Goal: Task Accomplishment & Management: Use online tool/utility

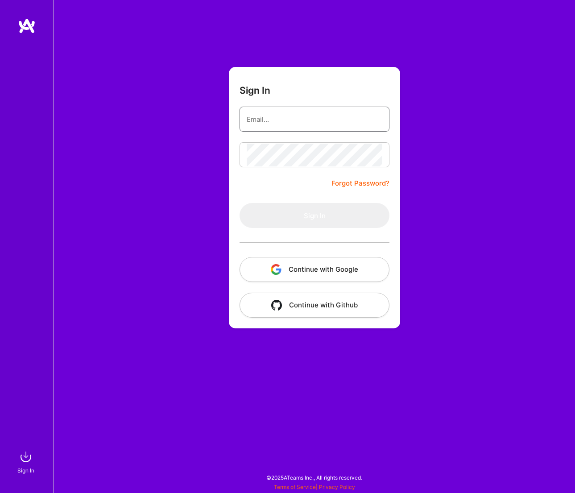
type input "[PERSON_NAME][EMAIL_ADDRESS][DOMAIN_NAME]"
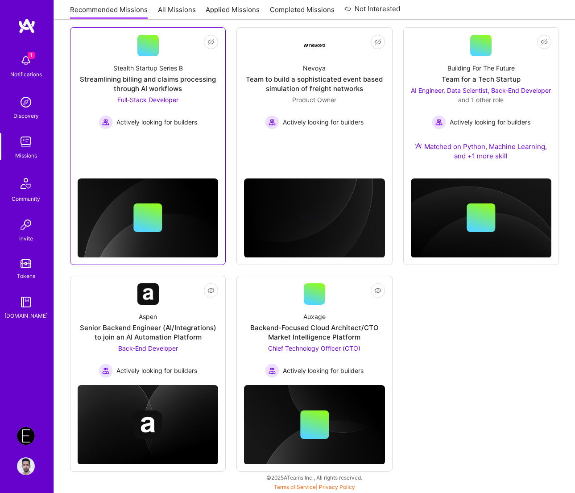
scroll to position [334, 0]
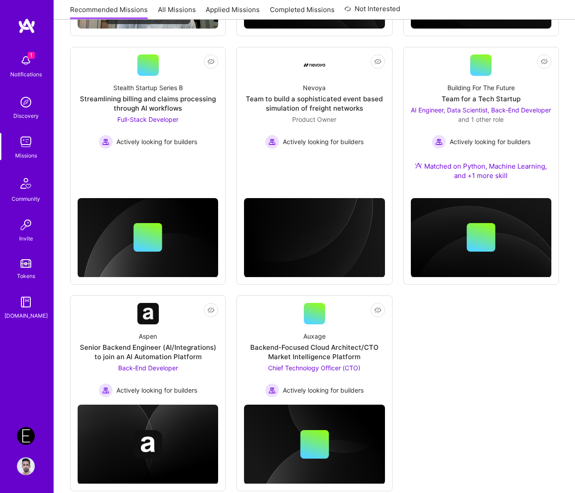
click at [25, 437] on img at bounding box center [26, 436] width 18 height 18
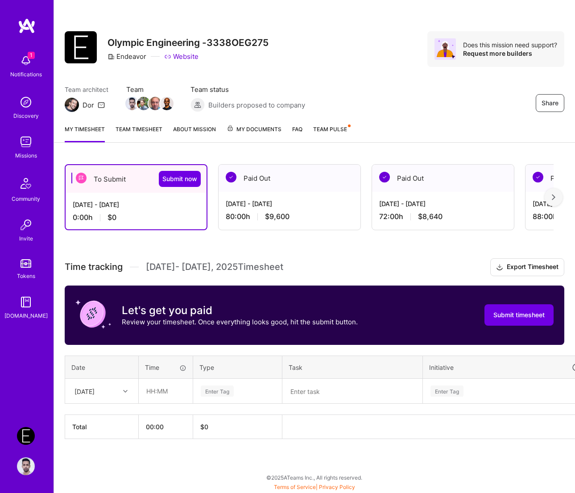
click at [266, 129] on span "My Documents" at bounding box center [254, 129] width 55 height 10
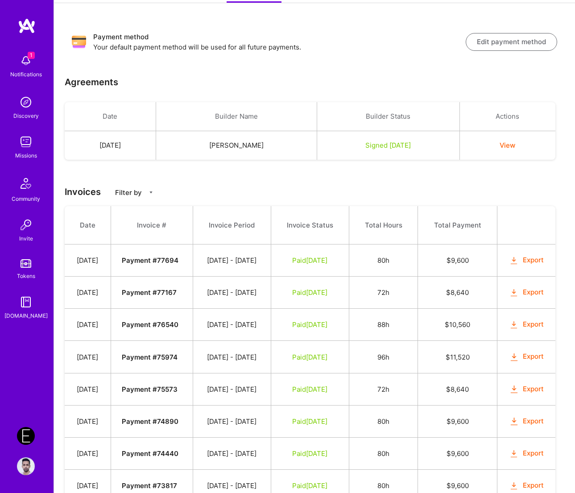
scroll to position [151, 0]
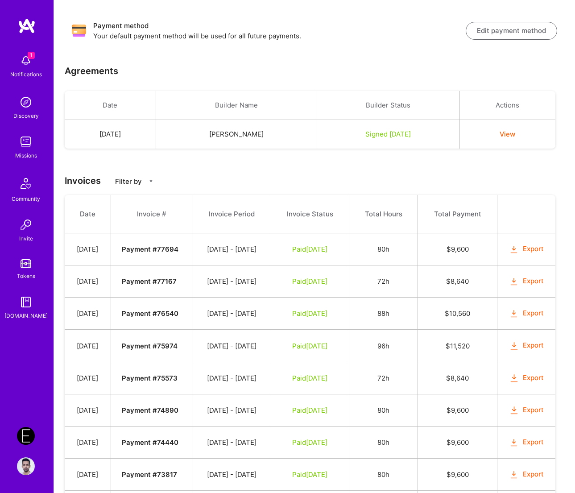
click at [532, 254] on button "Export" at bounding box center [526, 249] width 35 height 10
click at [530, 286] on button "Export" at bounding box center [526, 281] width 35 height 10
click at [530, 319] on button "Export" at bounding box center [526, 313] width 35 height 10
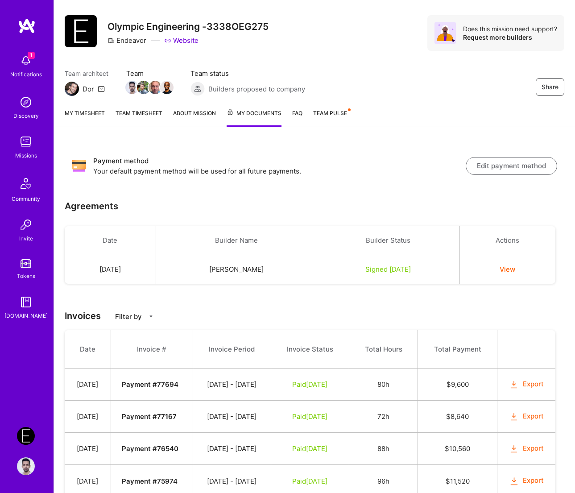
scroll to position [0, 0]
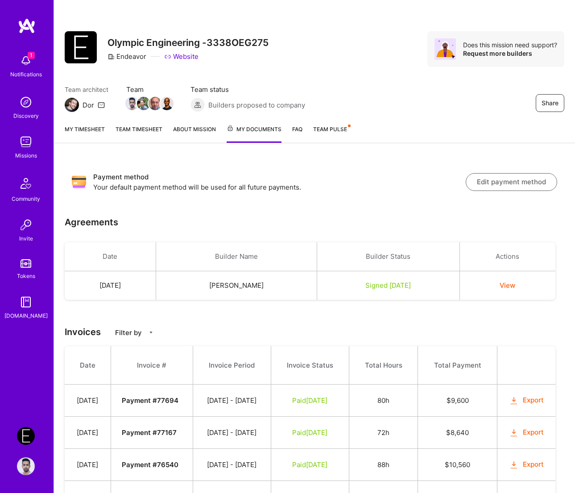
click at [448, 110] on div "Share" at bounding box center [464, 103] width 201 height 18
